Goal: Task Accomplishment & Management: Use online tool/utility

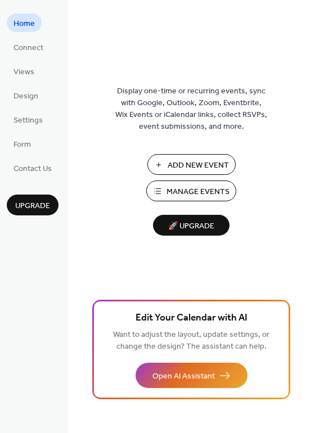
click at [205, 193] on span "Manage Events" at bounding box center [198, 192] width 63 height 12
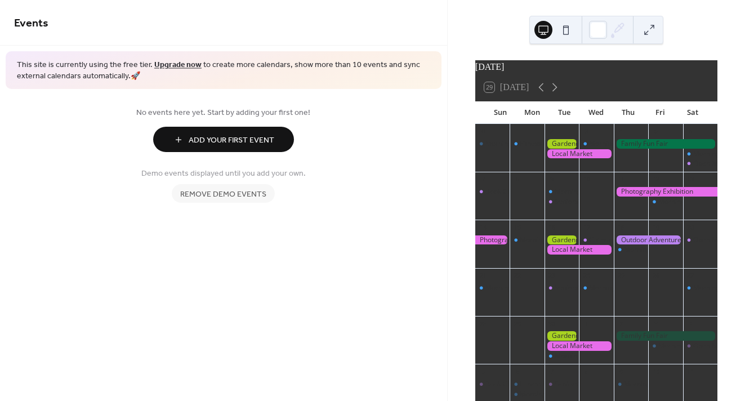
click at [234, 192] on span "Remove demo events" at bounding box center [223, 195] width 86 height 12
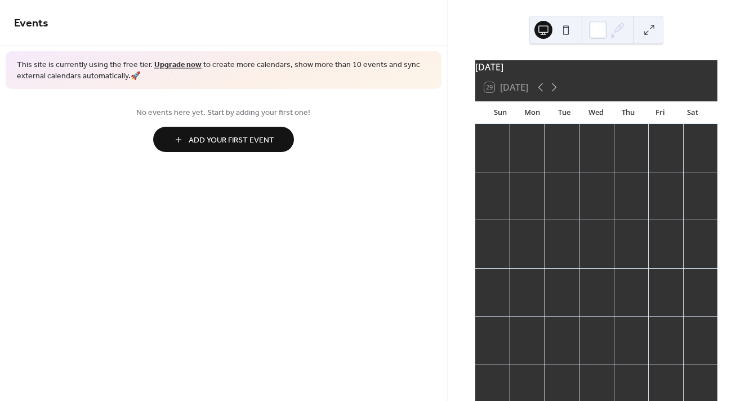
click at [615, 31] on icon at bounding box center [619, 28] width 9 height 9
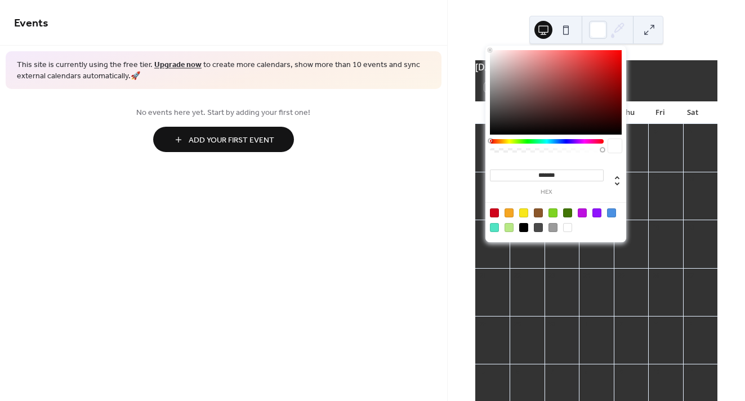
click at [619, 145] on div at bounding box center [615, 146] width 14 height 14
click at [486, 55] on div "******* hex" at bounding box center [555, 144] width 141 height 196
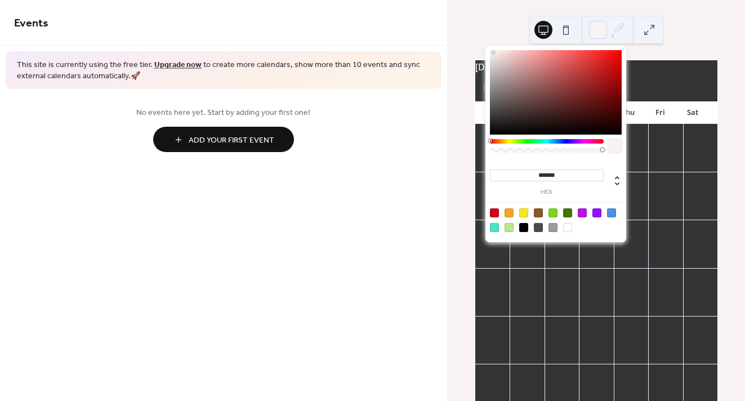
drag, startPoint x: 513, startPoint y: 55, endPoint x: 492, endPoint y: 53, distance: 21.5
click at [492, 53] on div at bounding box center [556, 92] width 132 height 84
click at [571, 226] on div at bounding box center [567, 227] width 9 height 9
type input "*******"
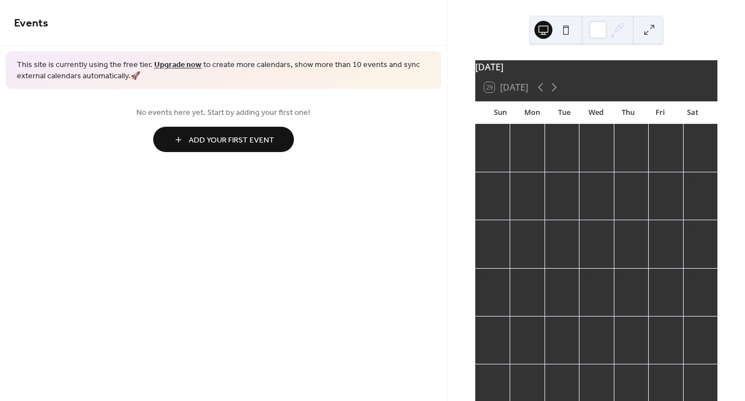
click at [406, 229] on div "Events This site is currently using the free tier. Upgrade now to create more c…" at bounding box center [223, 200] width 447 height 401
click at [627, 74] on div "September 2025" at bounding box center [596, 67] width 242 height 14
click at [553, 216] on div at bounding box center [561, 201] width 34 height 29
click at [245, 140] on span "Add Your First Event" at bounding box center [232, 141] width 86 height 12
